Goal: Task Accomplishment & Management: Use online tool/utility

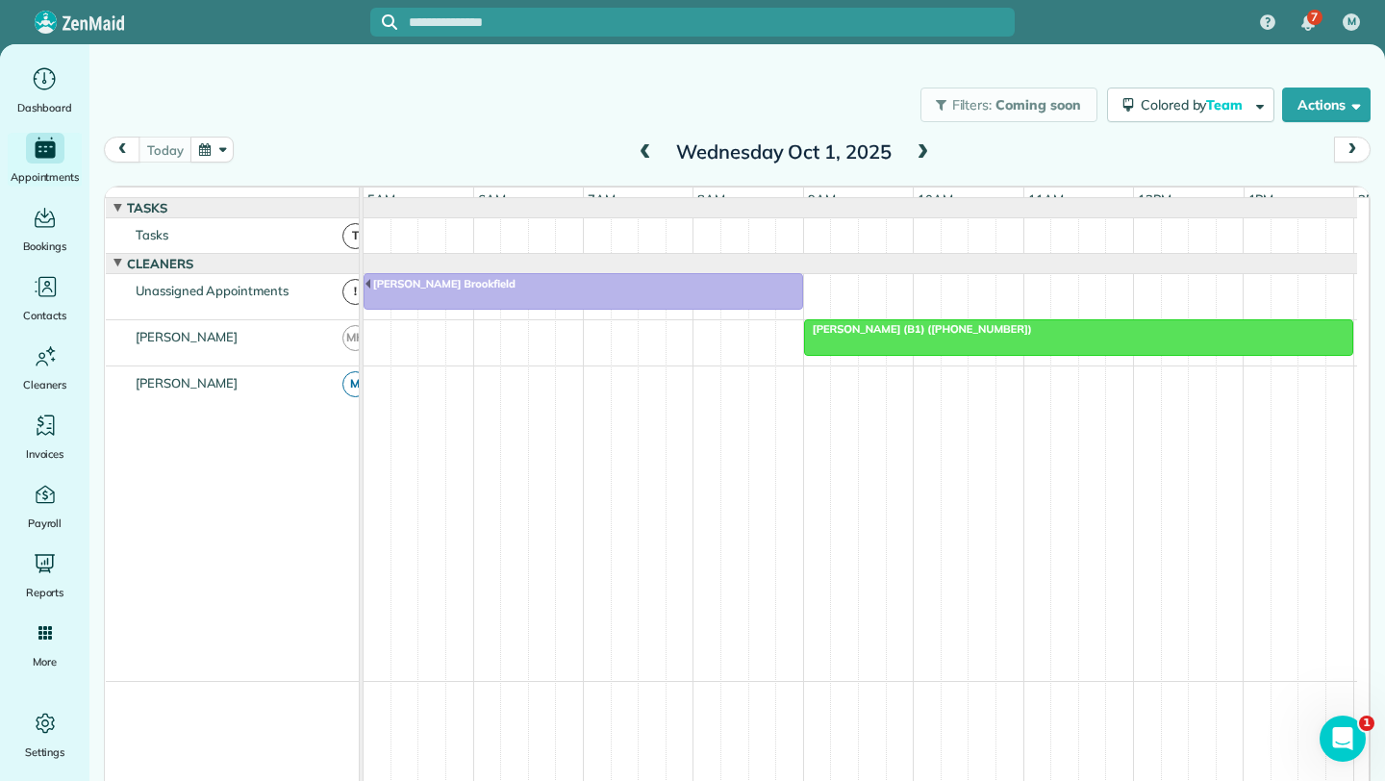
scroll to position [0, 111]
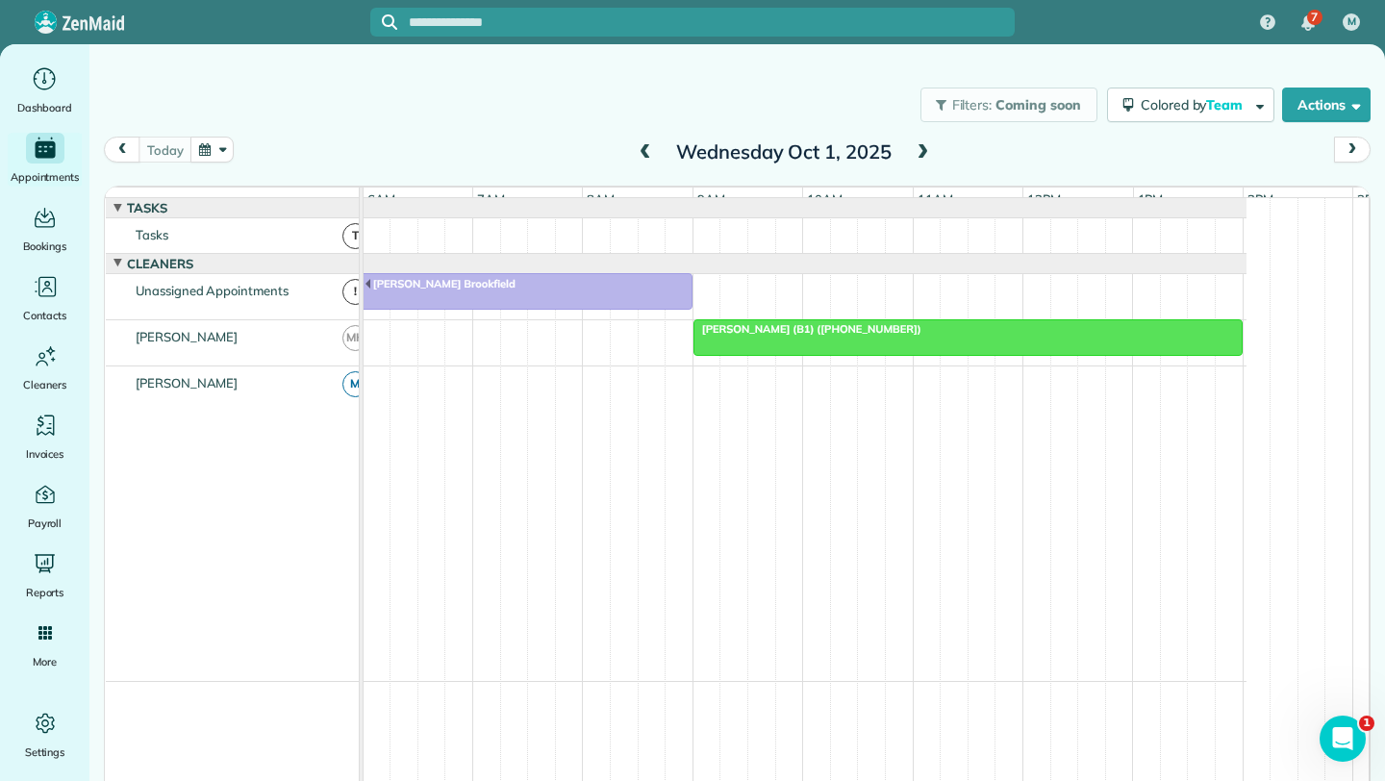
click at [886, 355] on div at bounding box center [967, 337] width 547 height 35
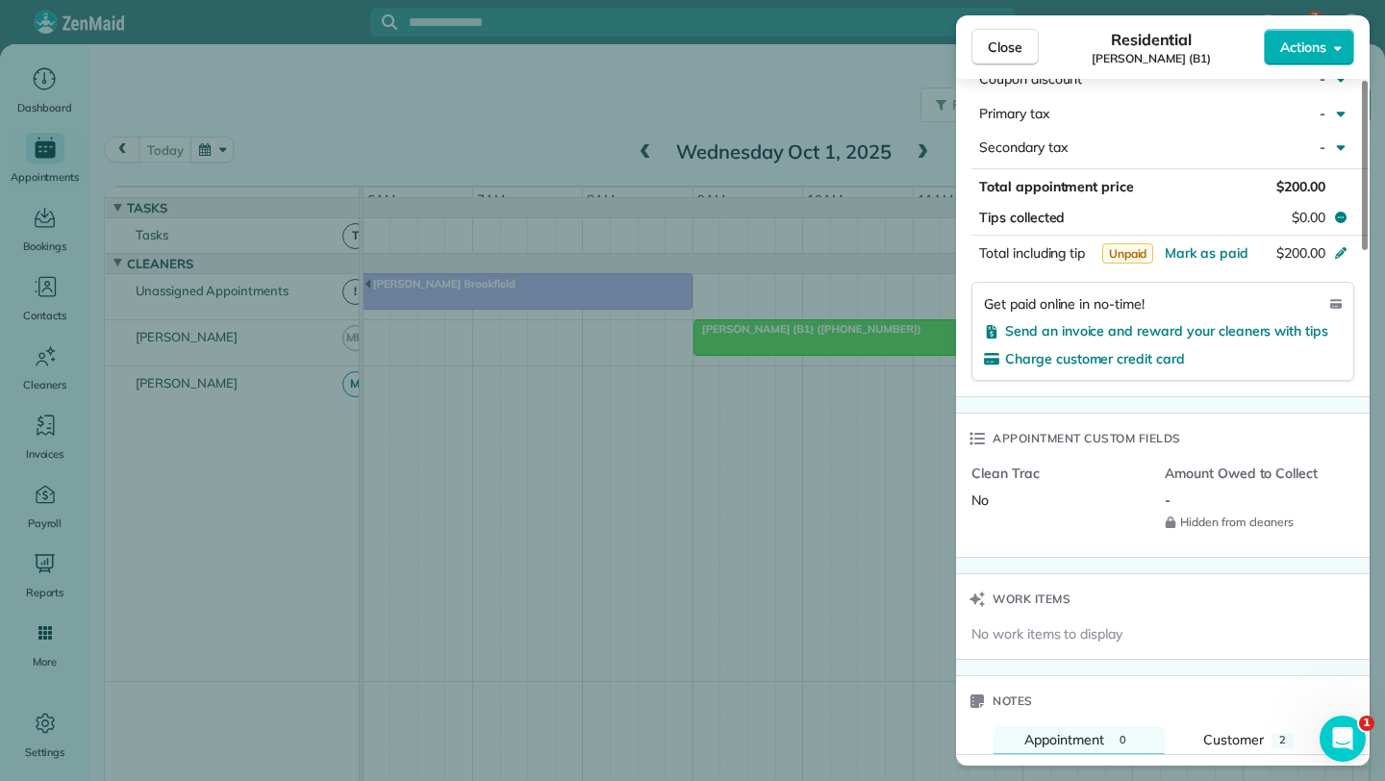
scroll to position [1087, 0]
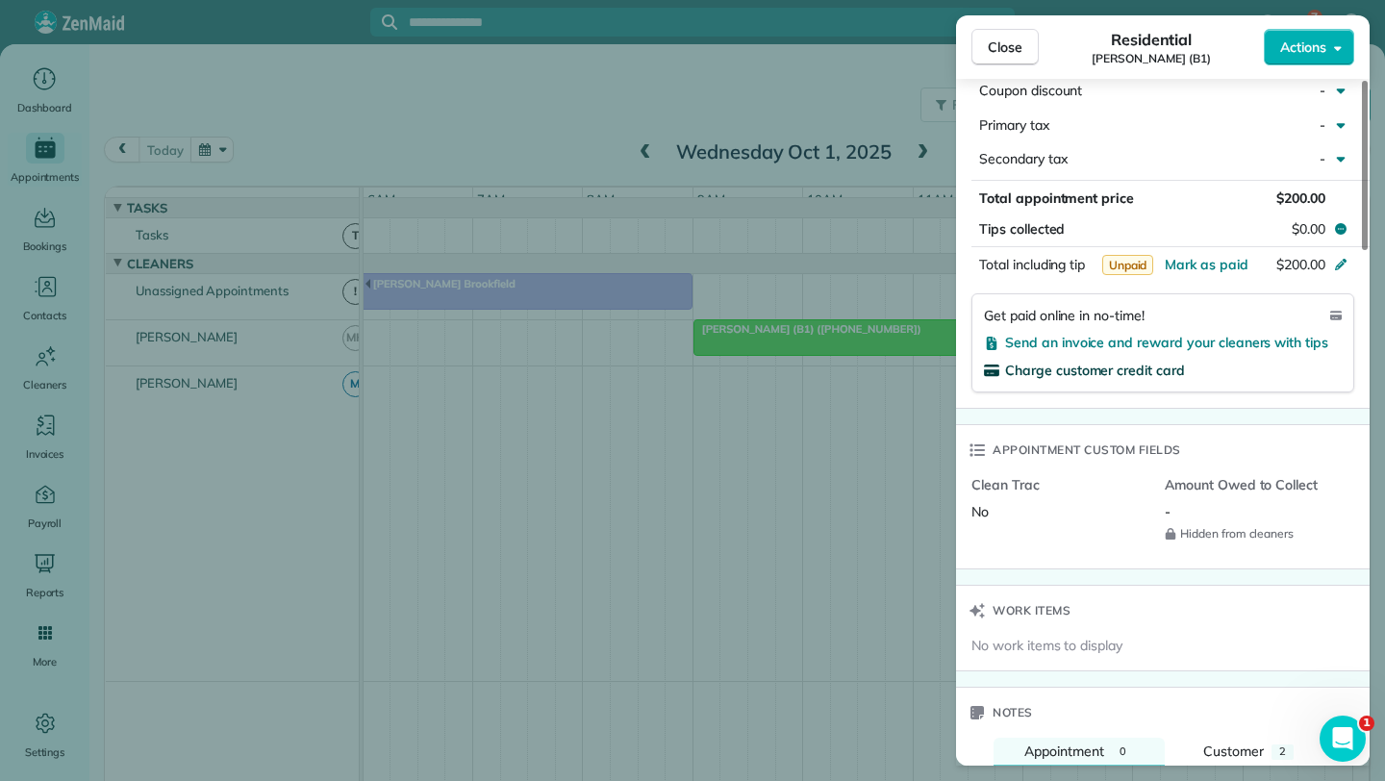
click at [1103, 362] on span "Charge customer credit card" at bounding box center [1095, 370] width 180 height 17
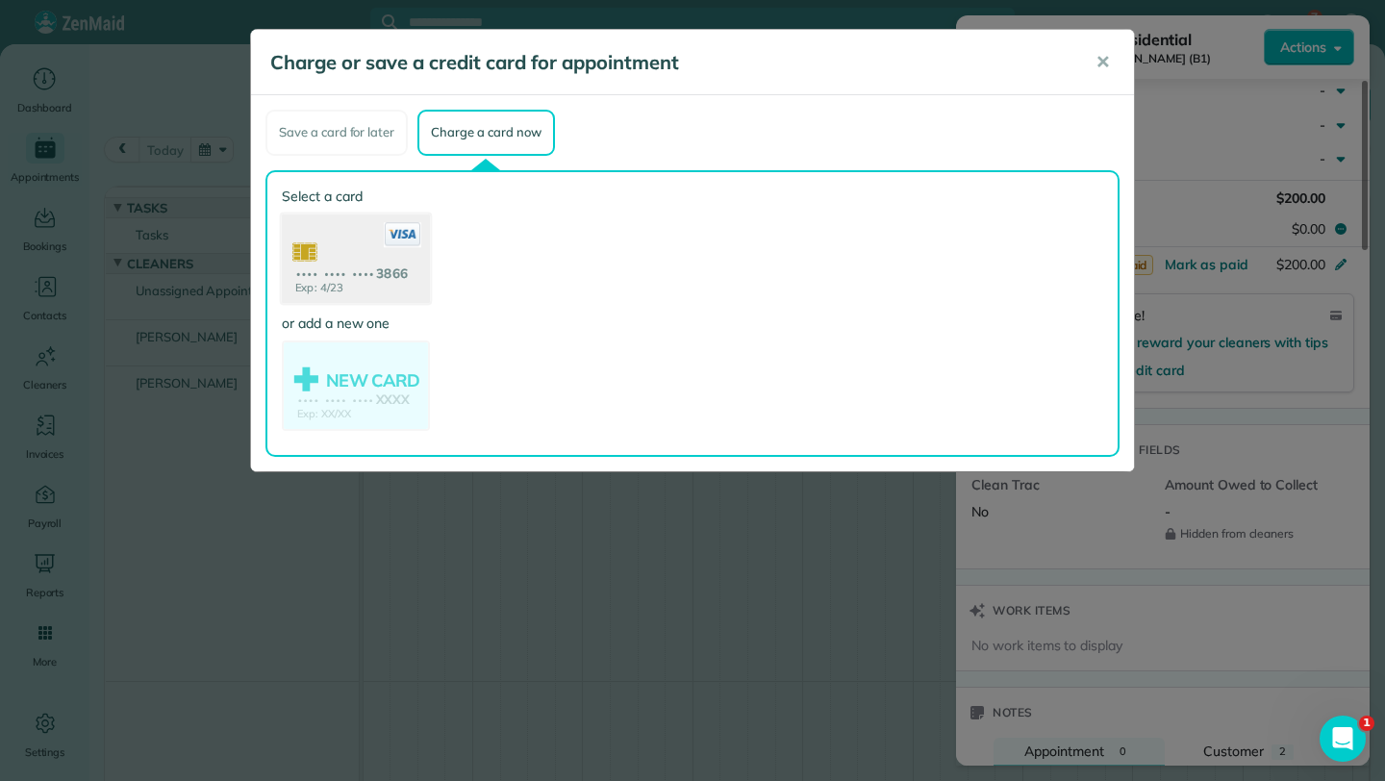
click at [354, 268] on use at bounding box center [356, 260] width 148 height 93
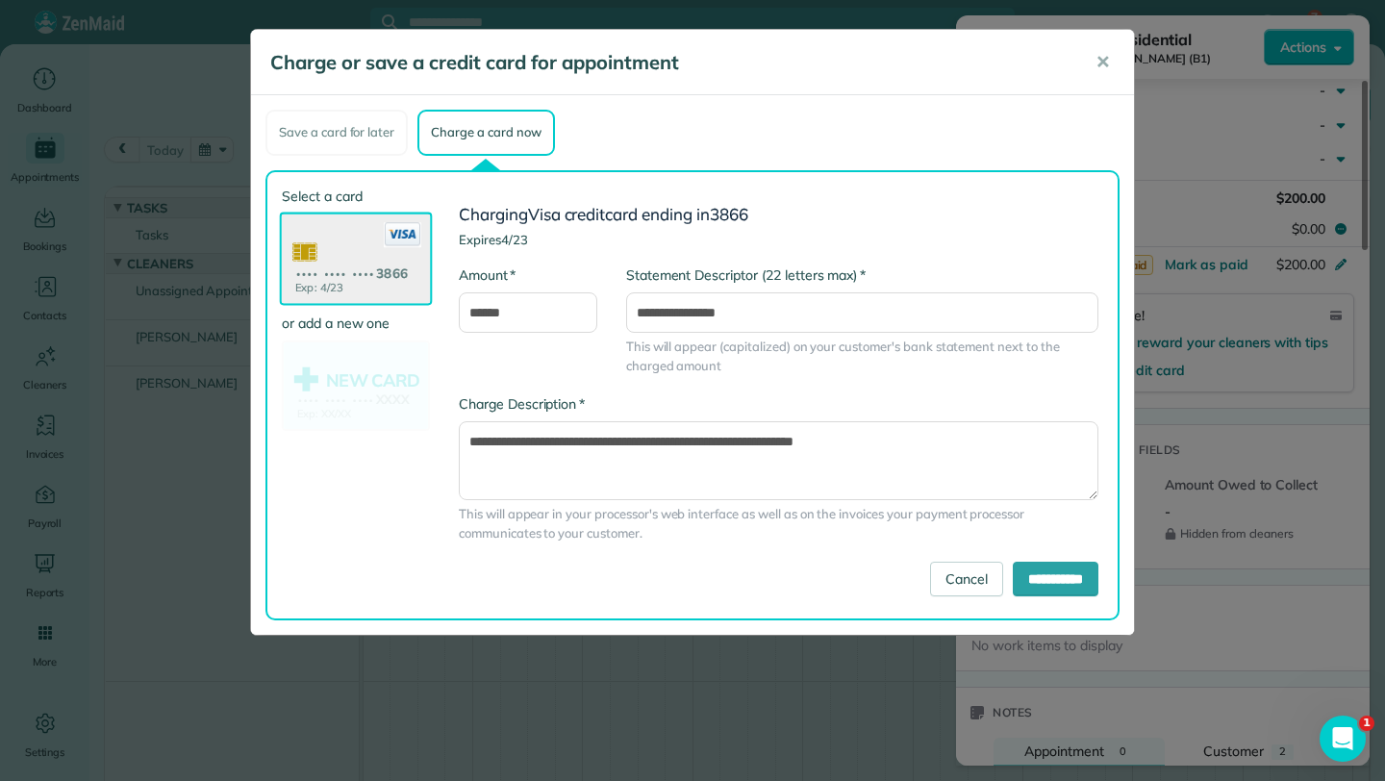
click at [1032, 561] on div "**********" at bounding box center [778, 477] width 669 height 167
click at [1026, 588] on input "**********" at bounding box center [1056, 579] width 86 height 35
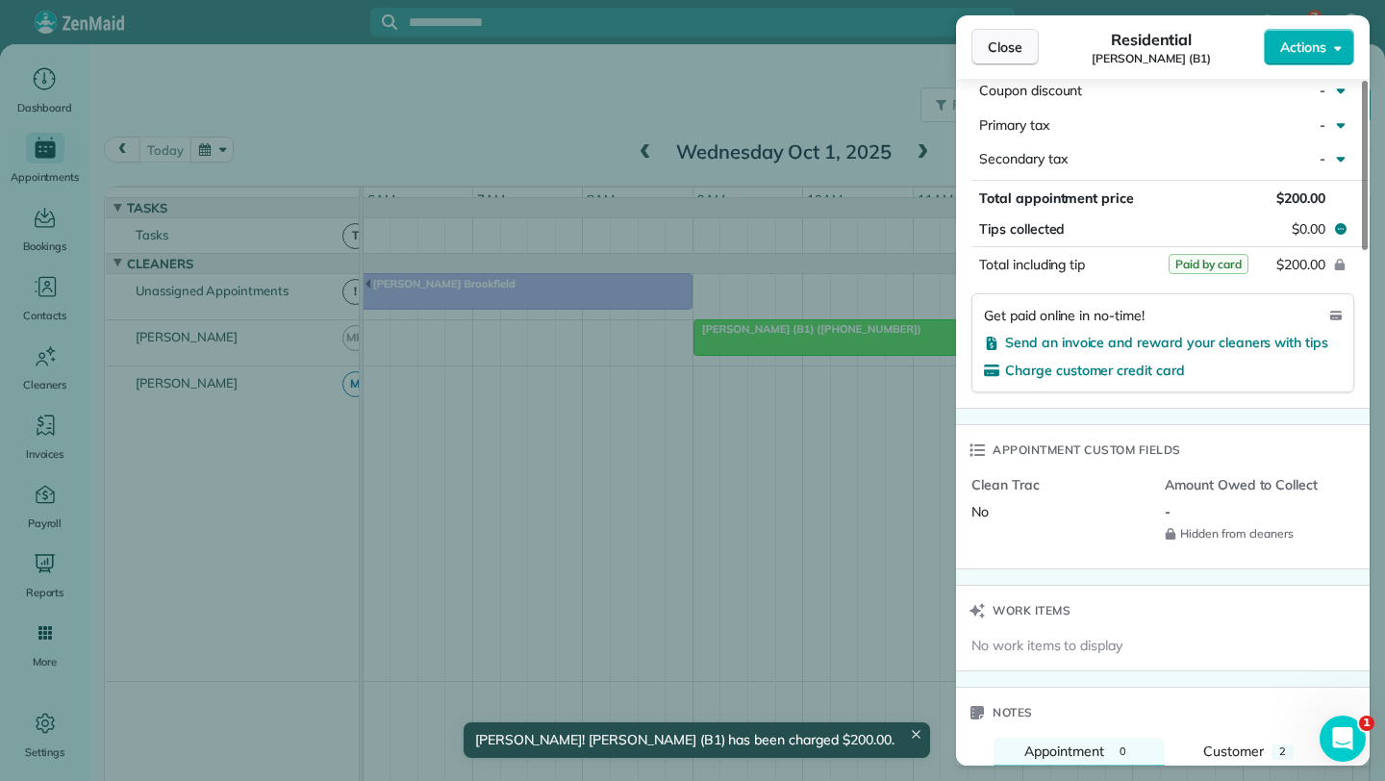
scroll to position [1079, 0]
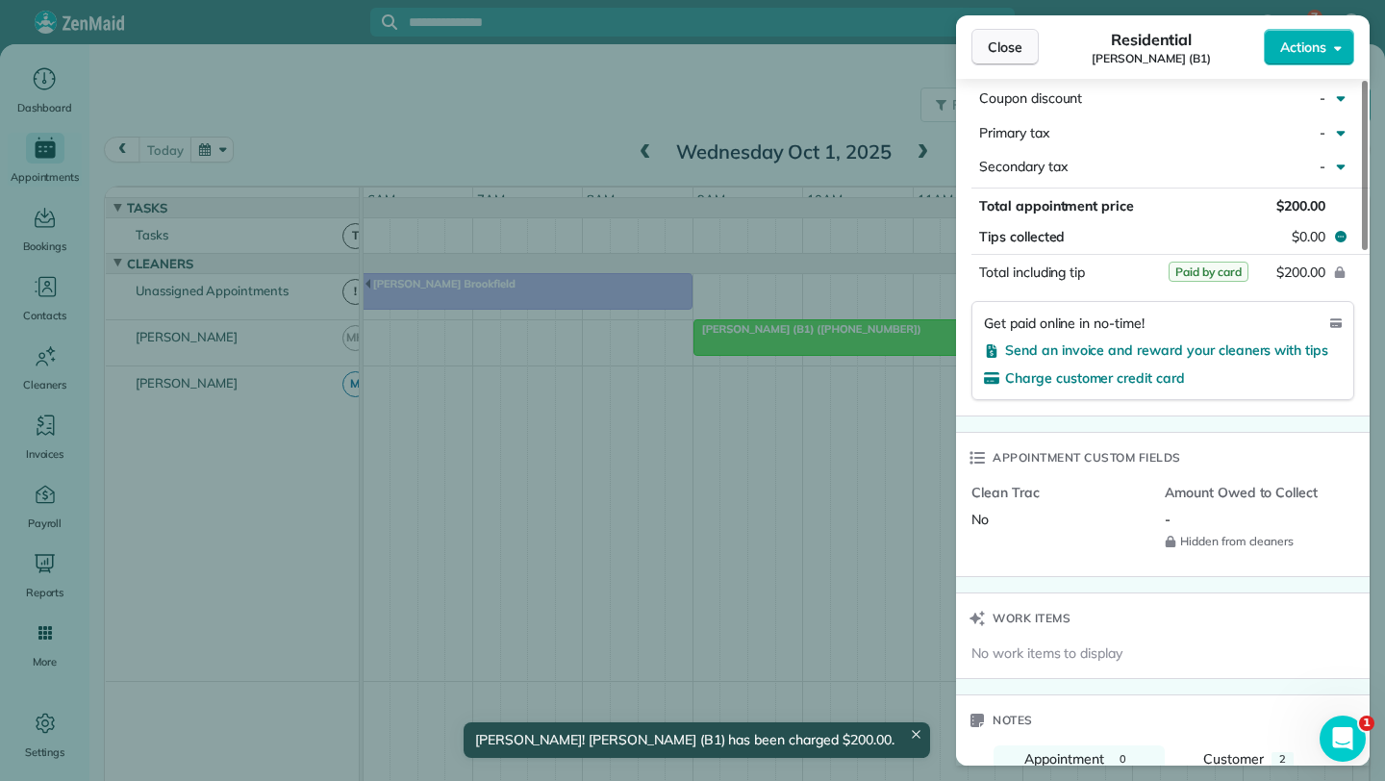
click at [1009, 41] on span "Close" at bounding box center [1005, 47] width 35 height 19
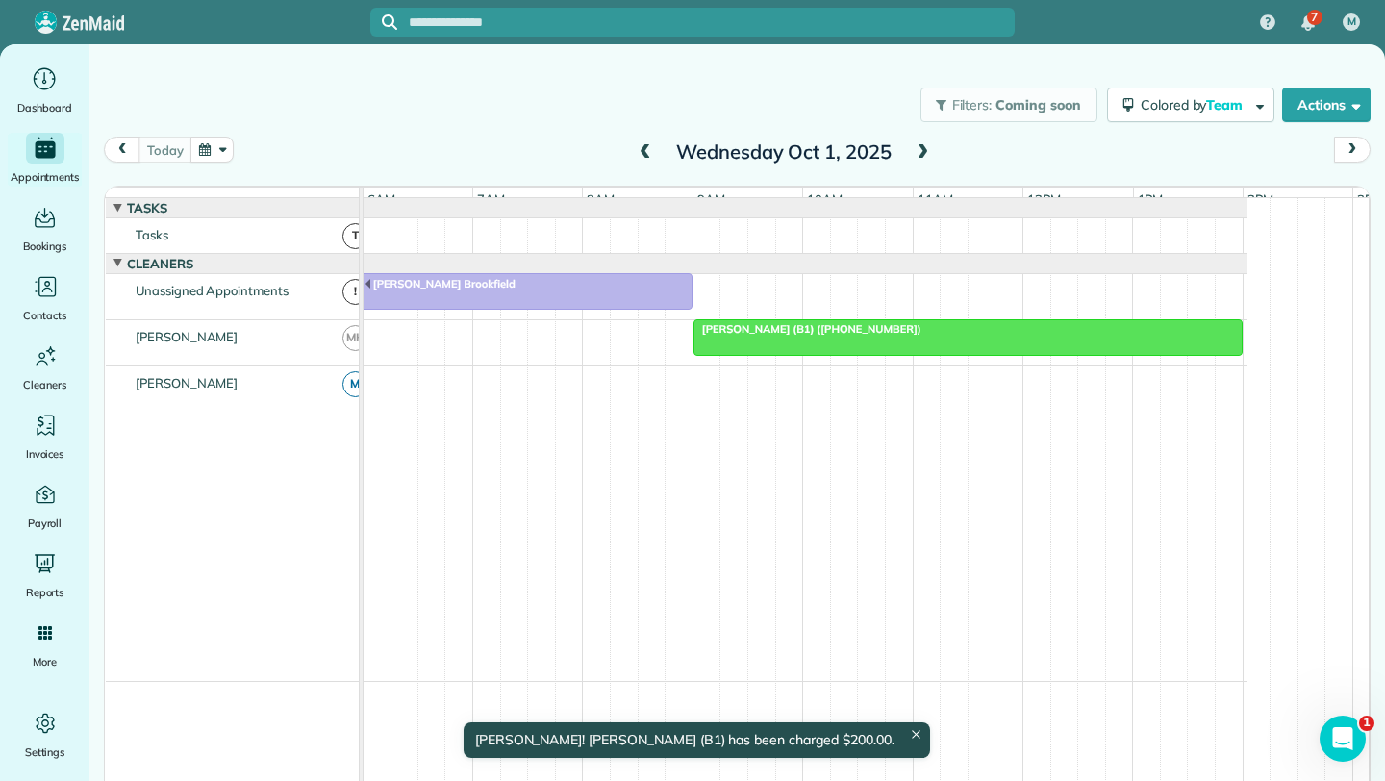
click at [638, 154] on span at bounding box center [645, 152] width 21 height 17
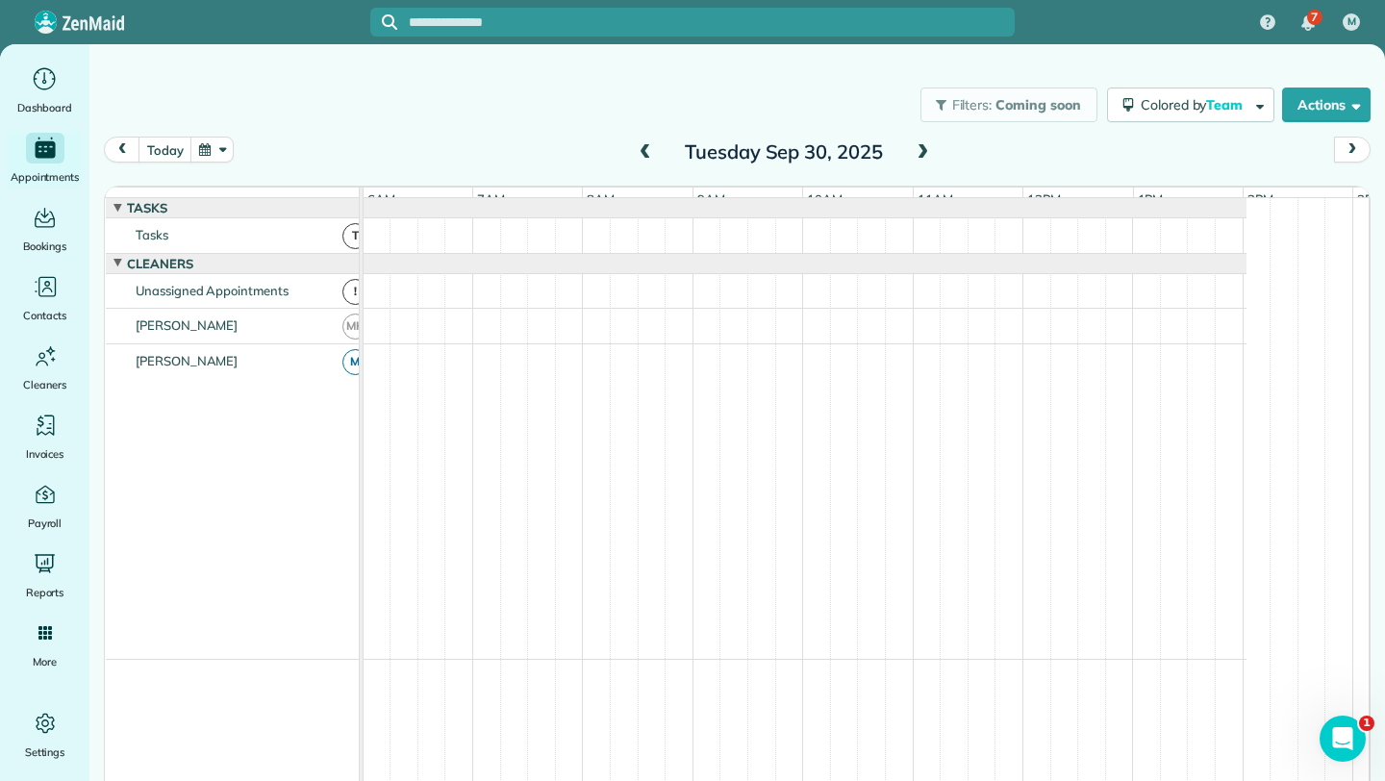
scroll to position [14, 0]
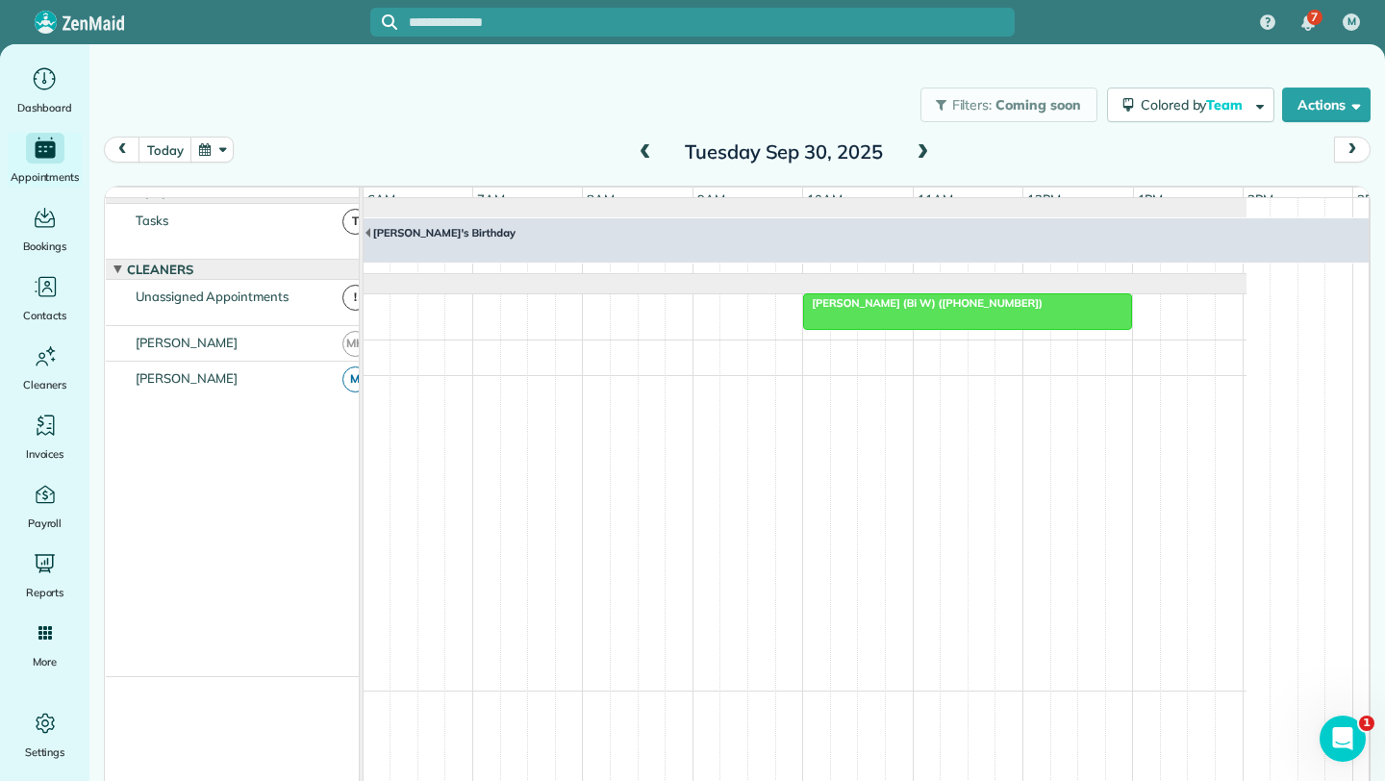
click at [878, 327] on div at bounding box center [967, 311] width 327 height 35
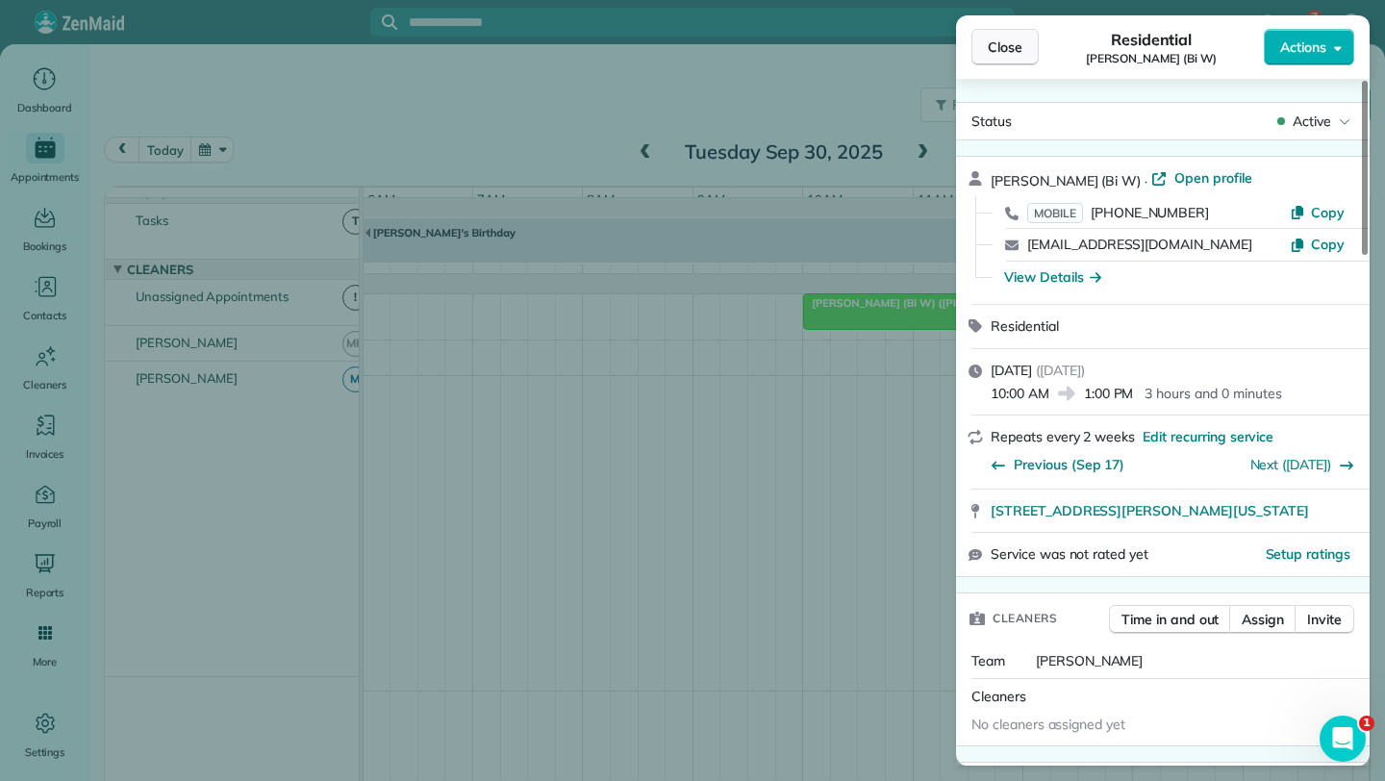
click at [989, 48] on span "Close" at bounding box center [1005, 47] width 35 height 19
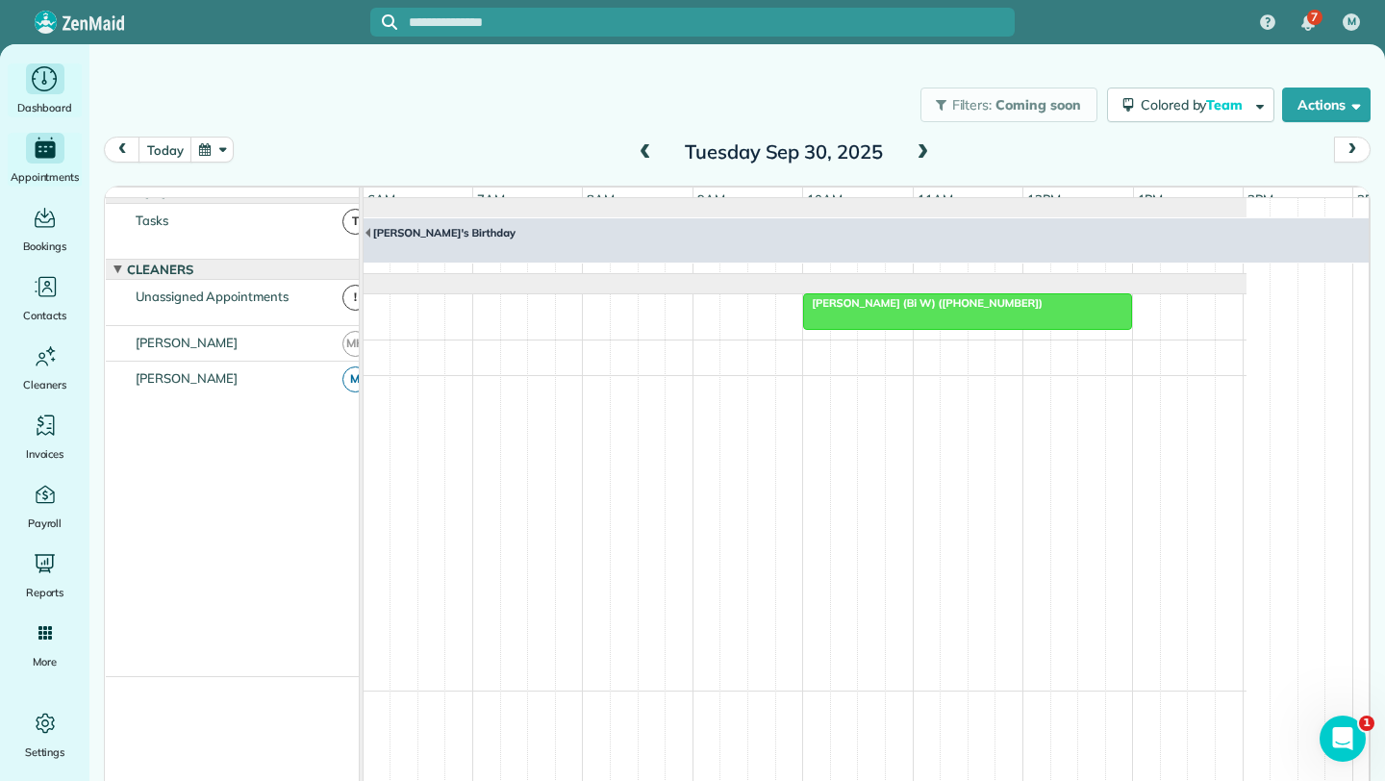
click at [26, 86] on div "Main" at bounding box center [45, 78] width 38 height 31
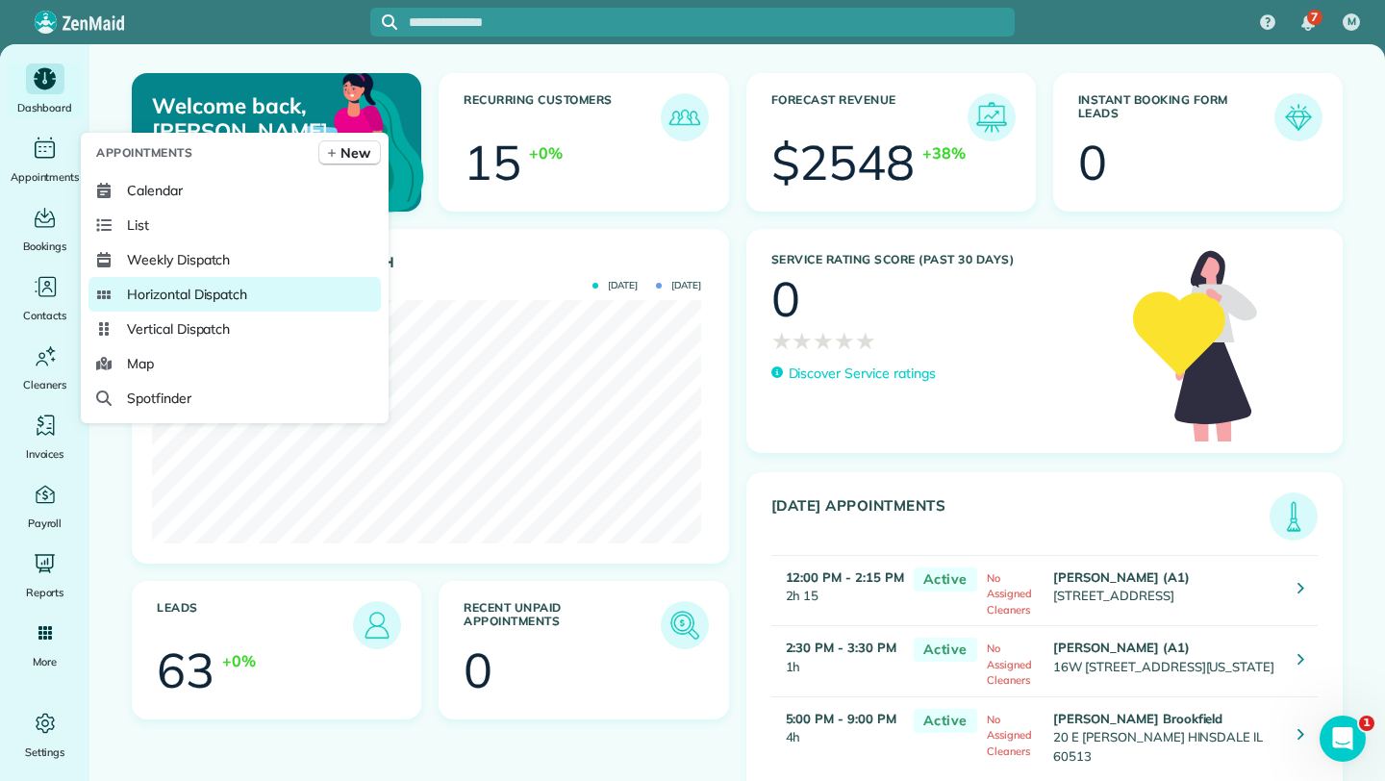
click at [213, 306] on link "Horizontal Dispatch" at bounding box center [234, 294] width 292 height 35
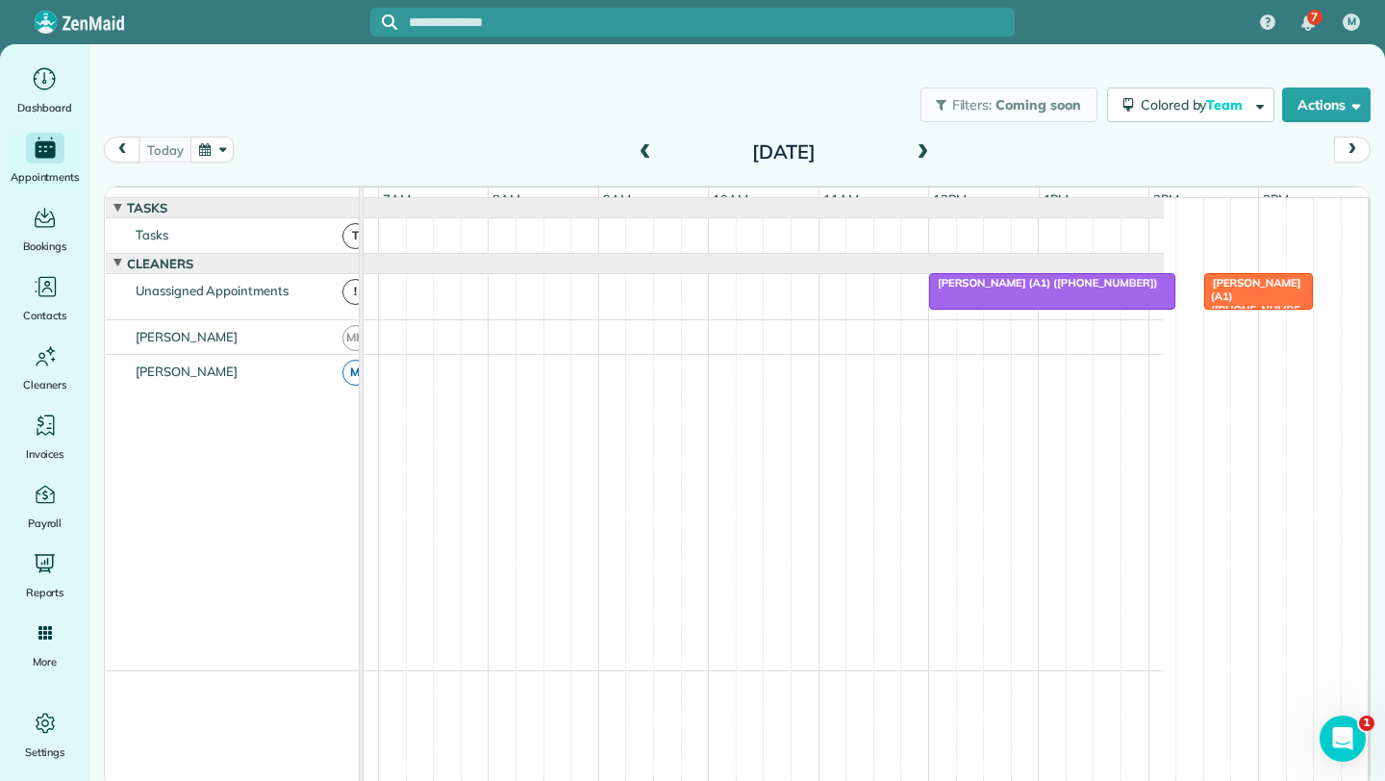
scroll to position [0, 377]
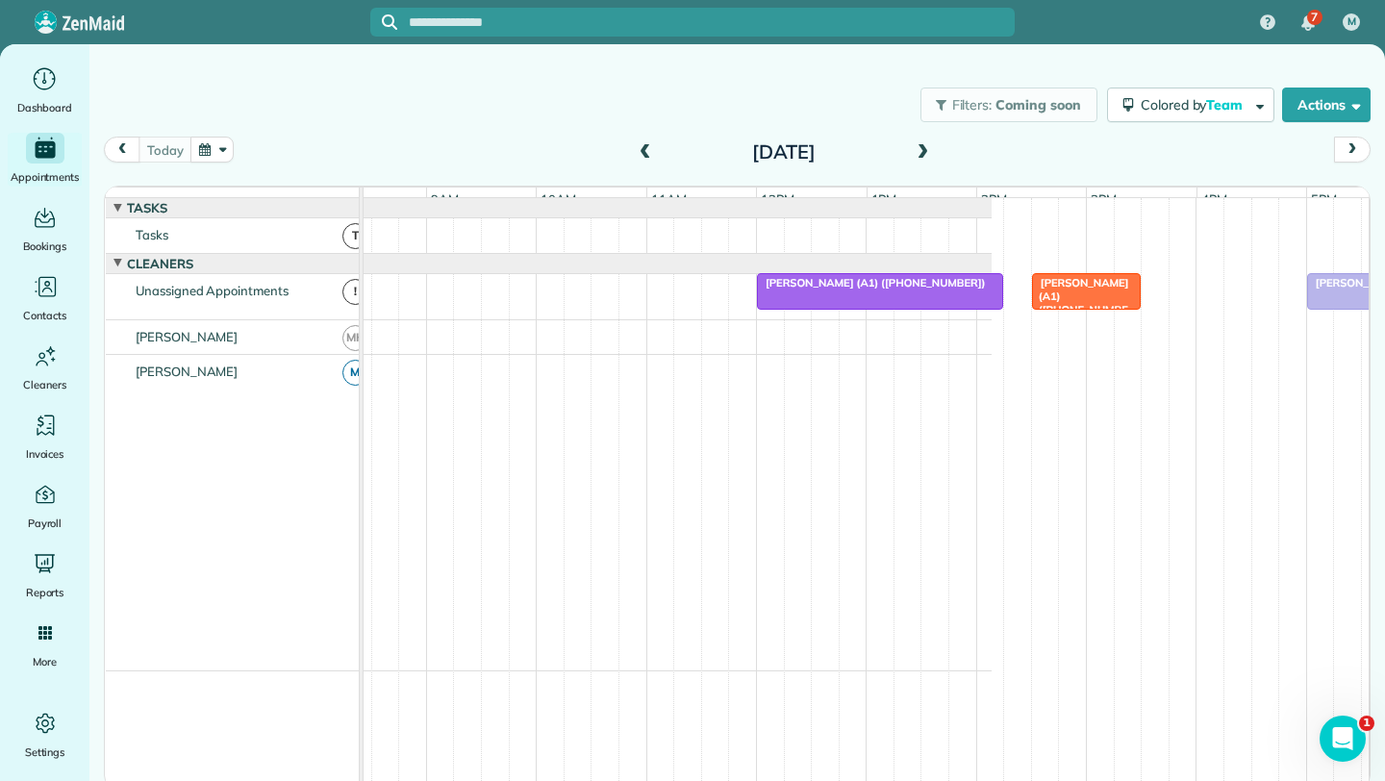
click at [899, 290] on span "Beth George (A1) (+16308050017)" at bounding box center [871, 282] width 231 height 13
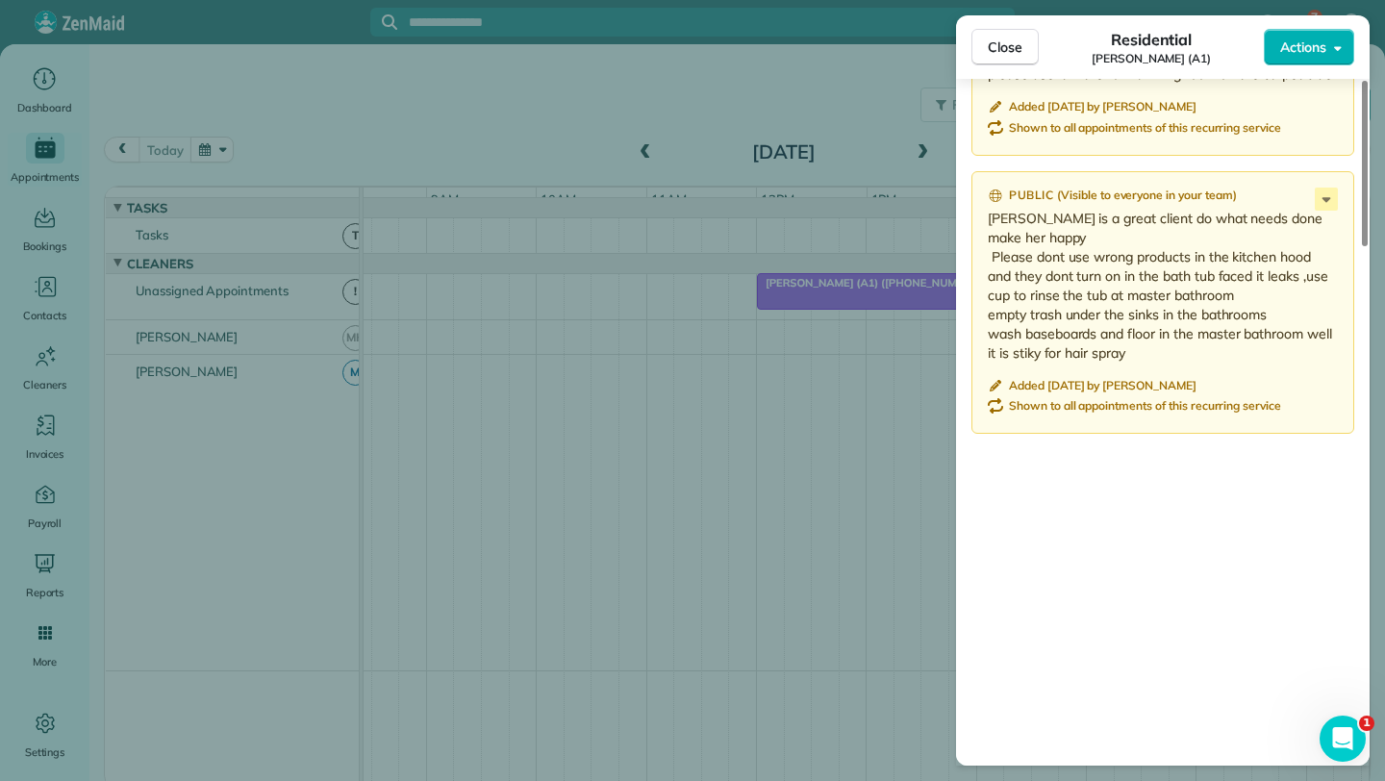
scroll to position [2152, 0]
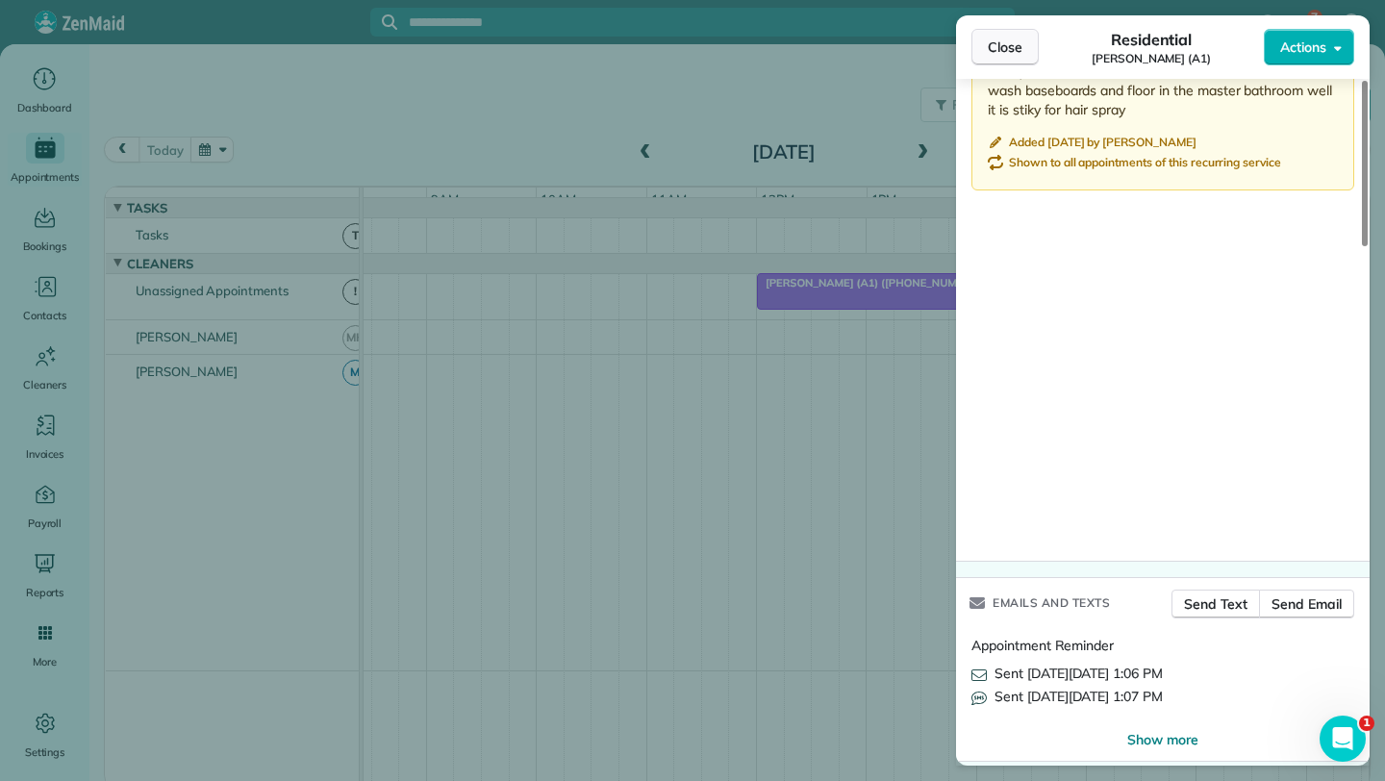
click at [1019, 49] on span "Close" at bounding box center [1005, 47] width 35 height 19
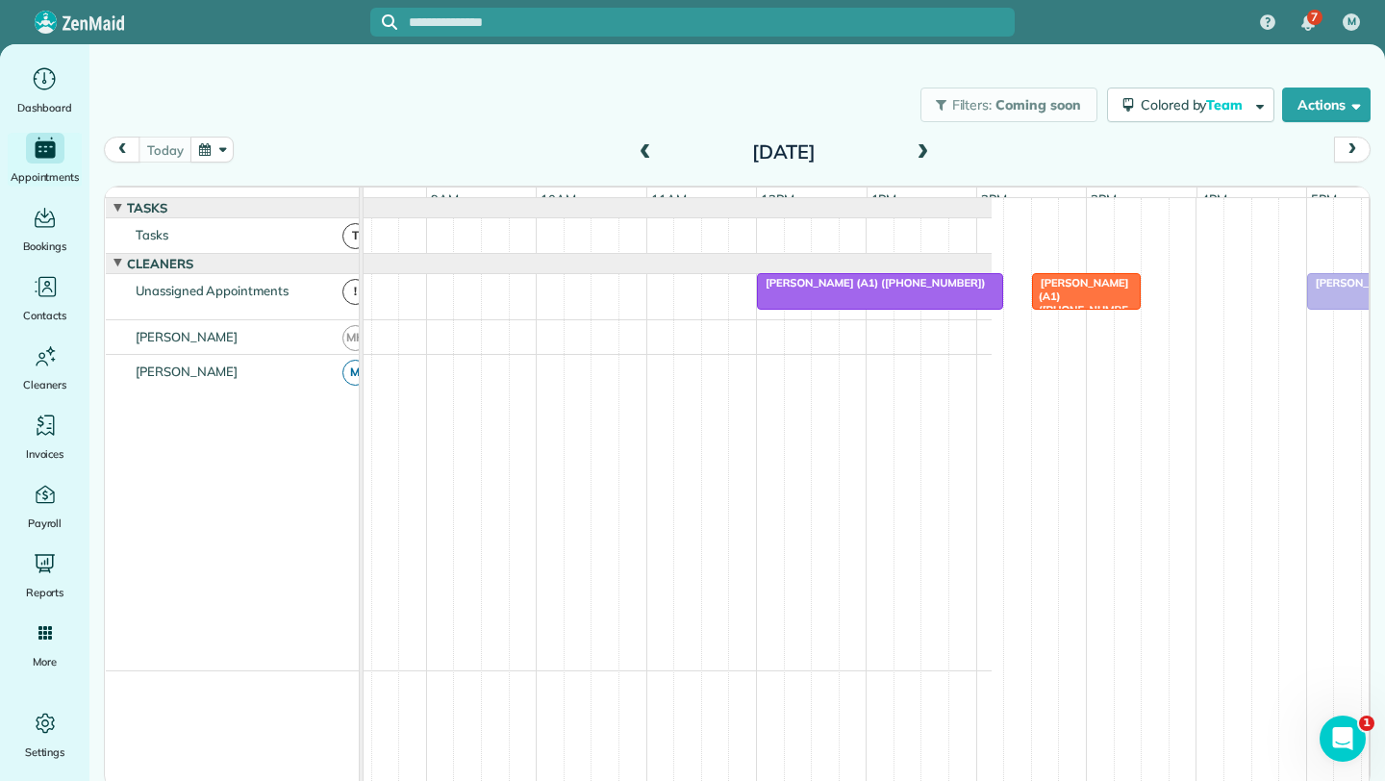
click at [1089, 309] on span "Beth George (A1) (+16308050017)" at bounding box center [1080, 303] width 98 height 55
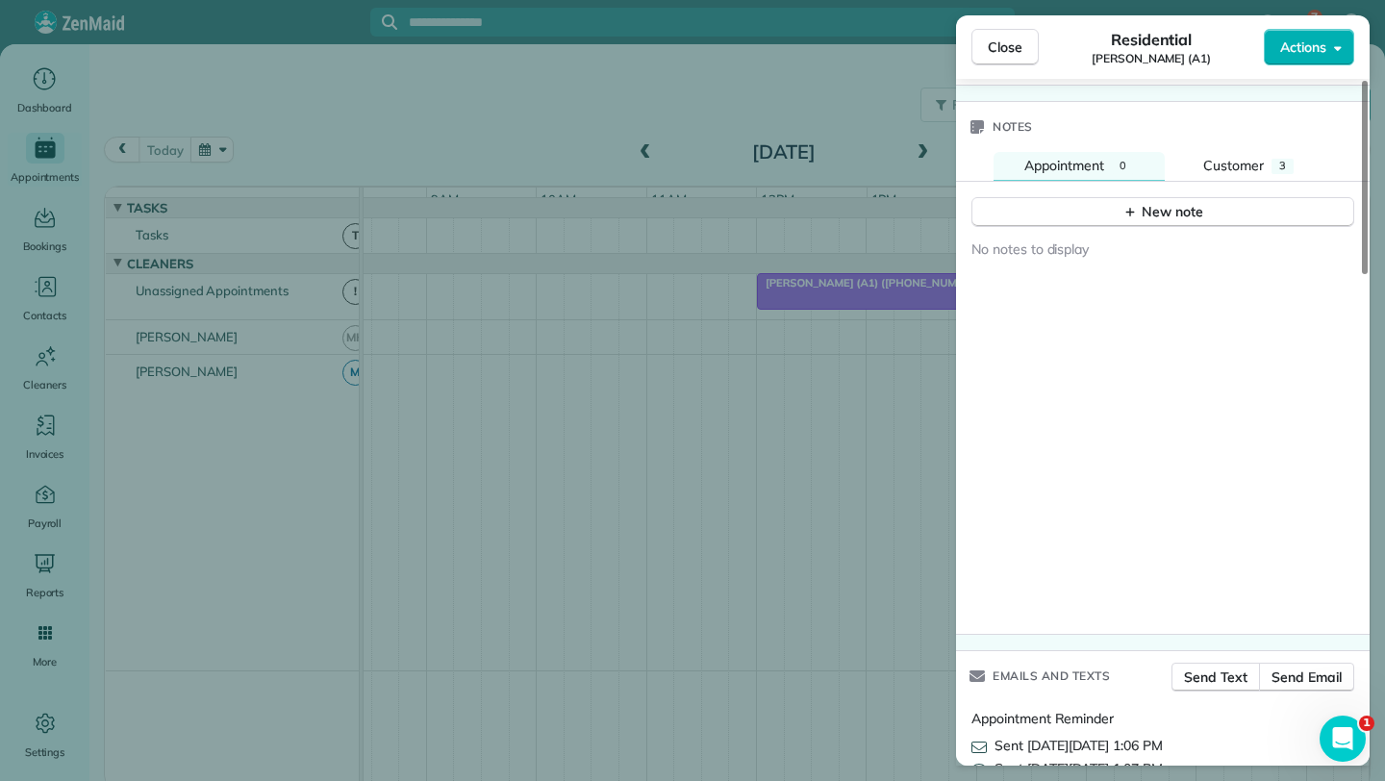
scroll to position [1742, 0]
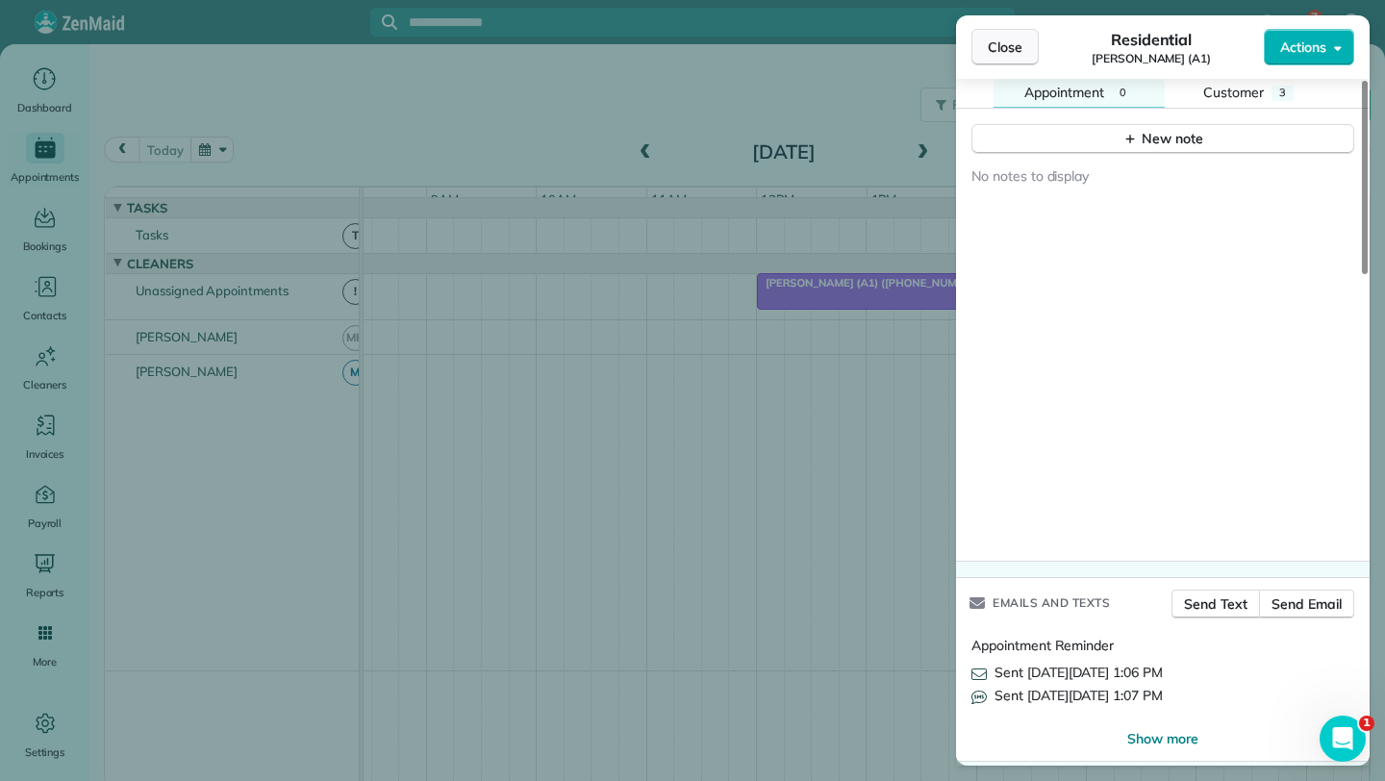
click at [989, 38] on span "Close" at bounding box center [1005, 47] width 35 height 19
